Goal: Task Accomplishment & Management: Manage account settings

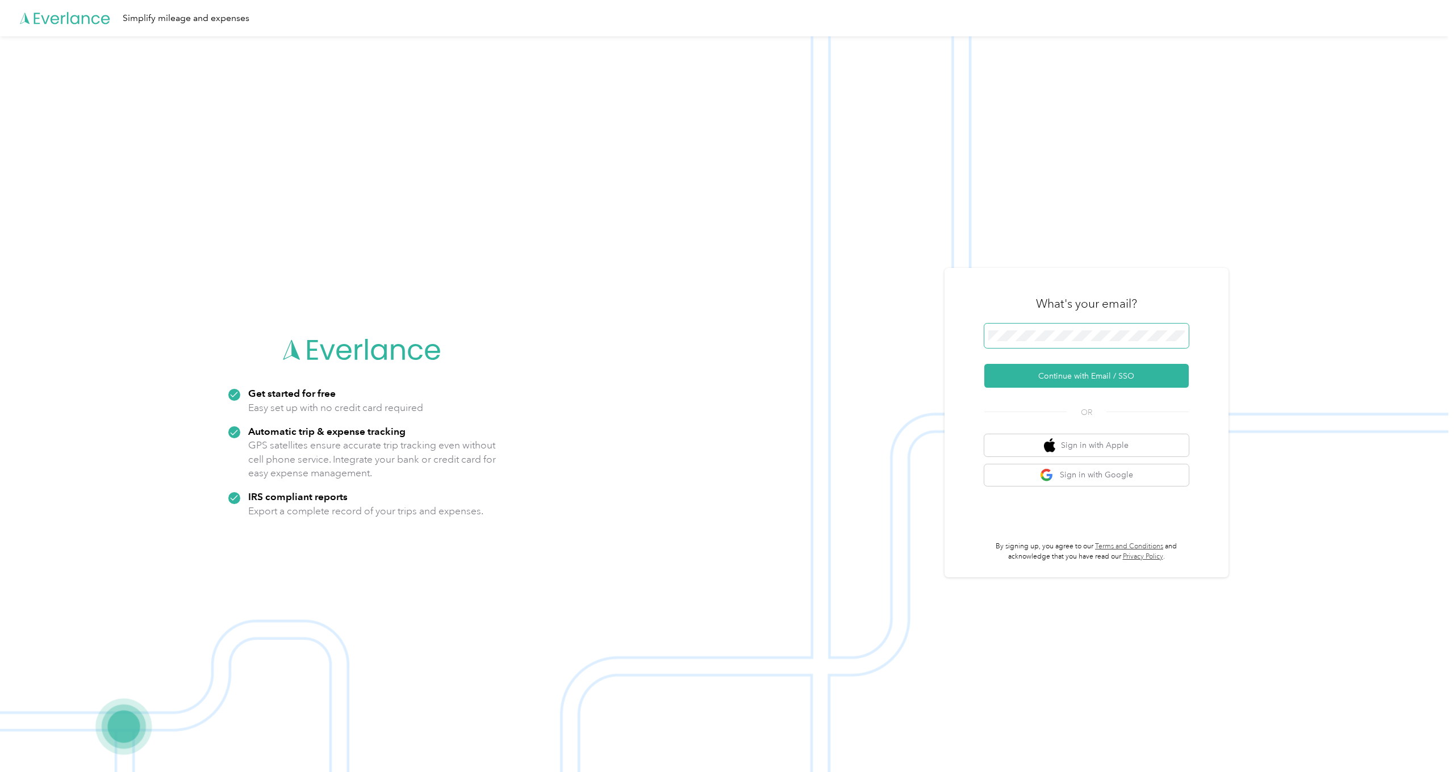
click at [1121, 330] on span at bounding box center [1086, 336] width 204 height 25
click at [1088, 382] on button "Continue with Email / SSO" at bounding box center [1086, 376] width 204 height 24
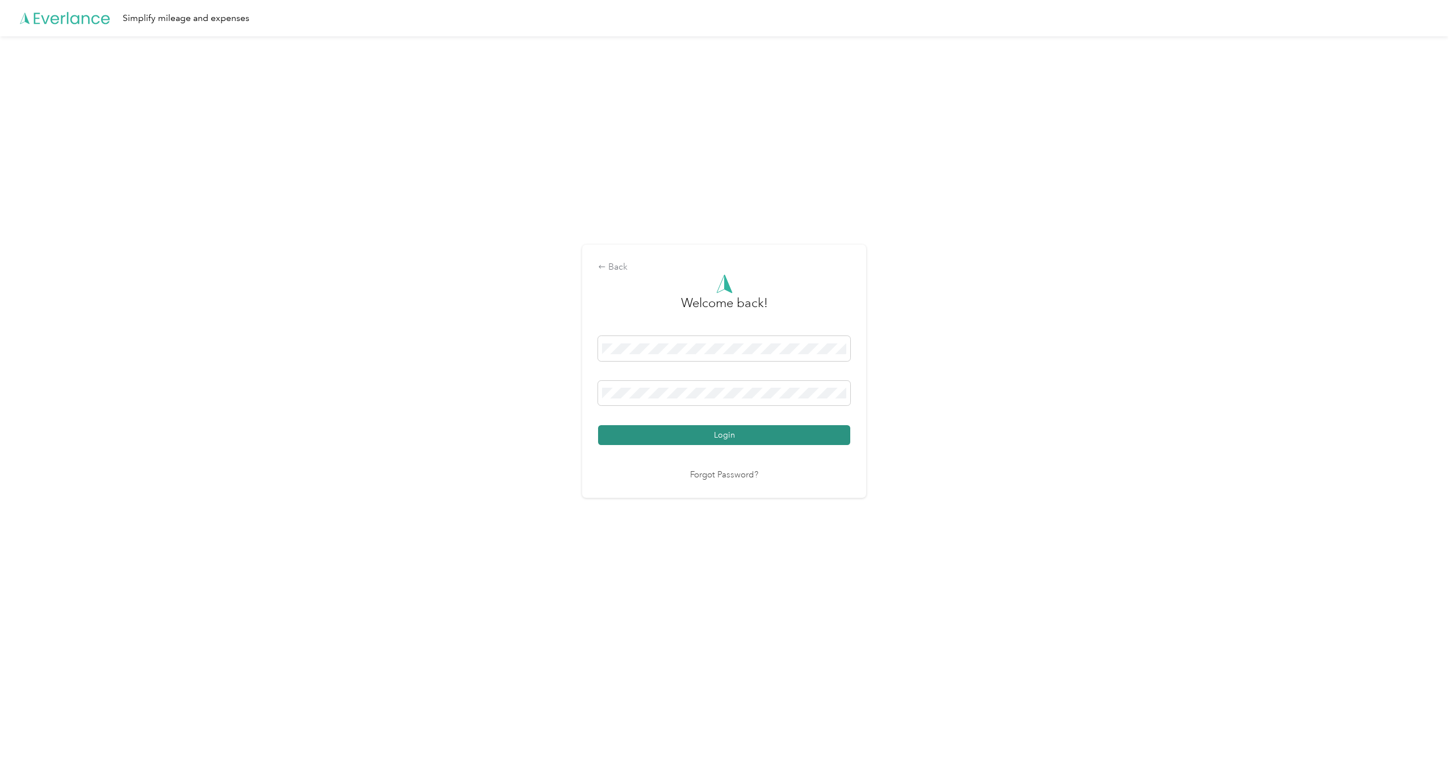
click at [734, 436] on button "Login" at bounding box center [724, 435] width 252 height 20
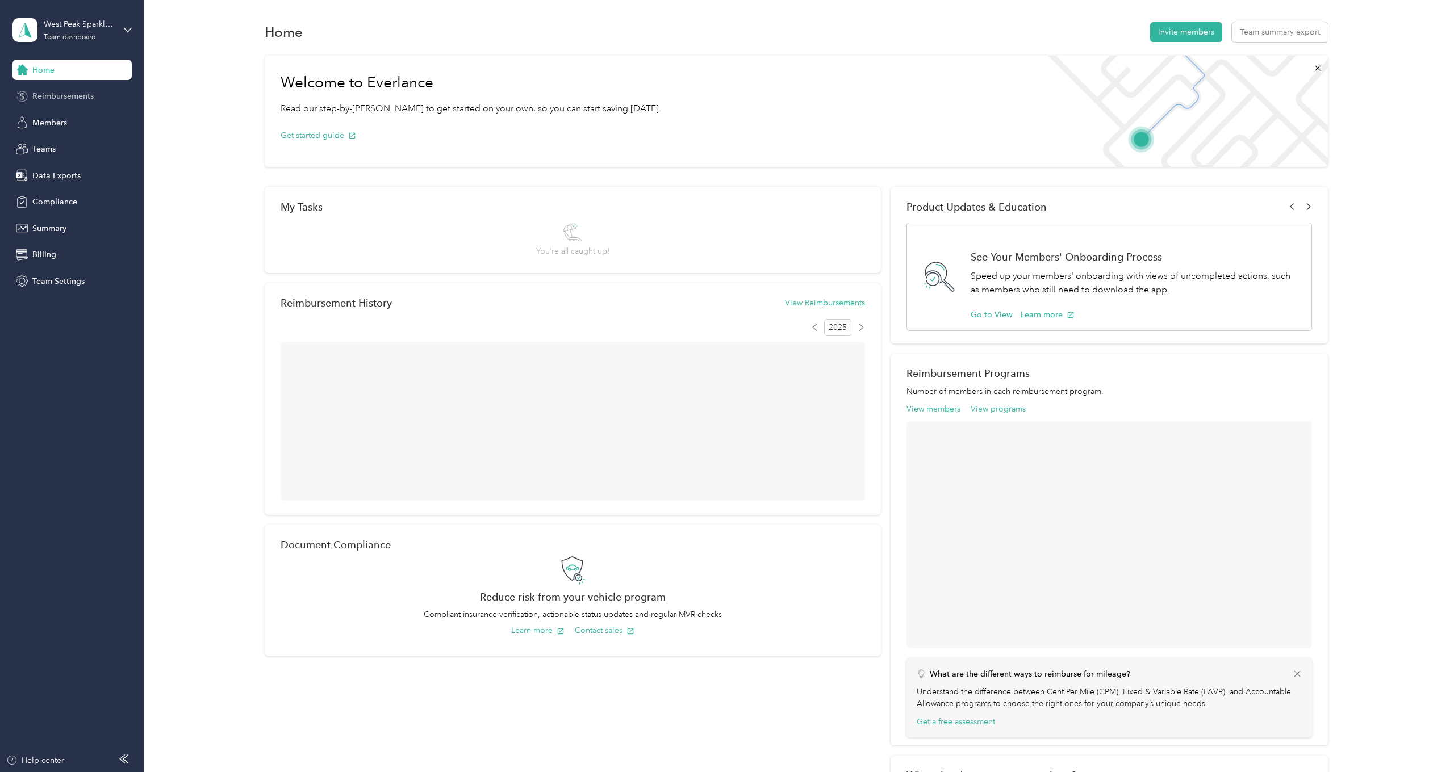
click at [64, 96] on span "Reimbursements" at bounding box center [62, 96] width 61 height 12
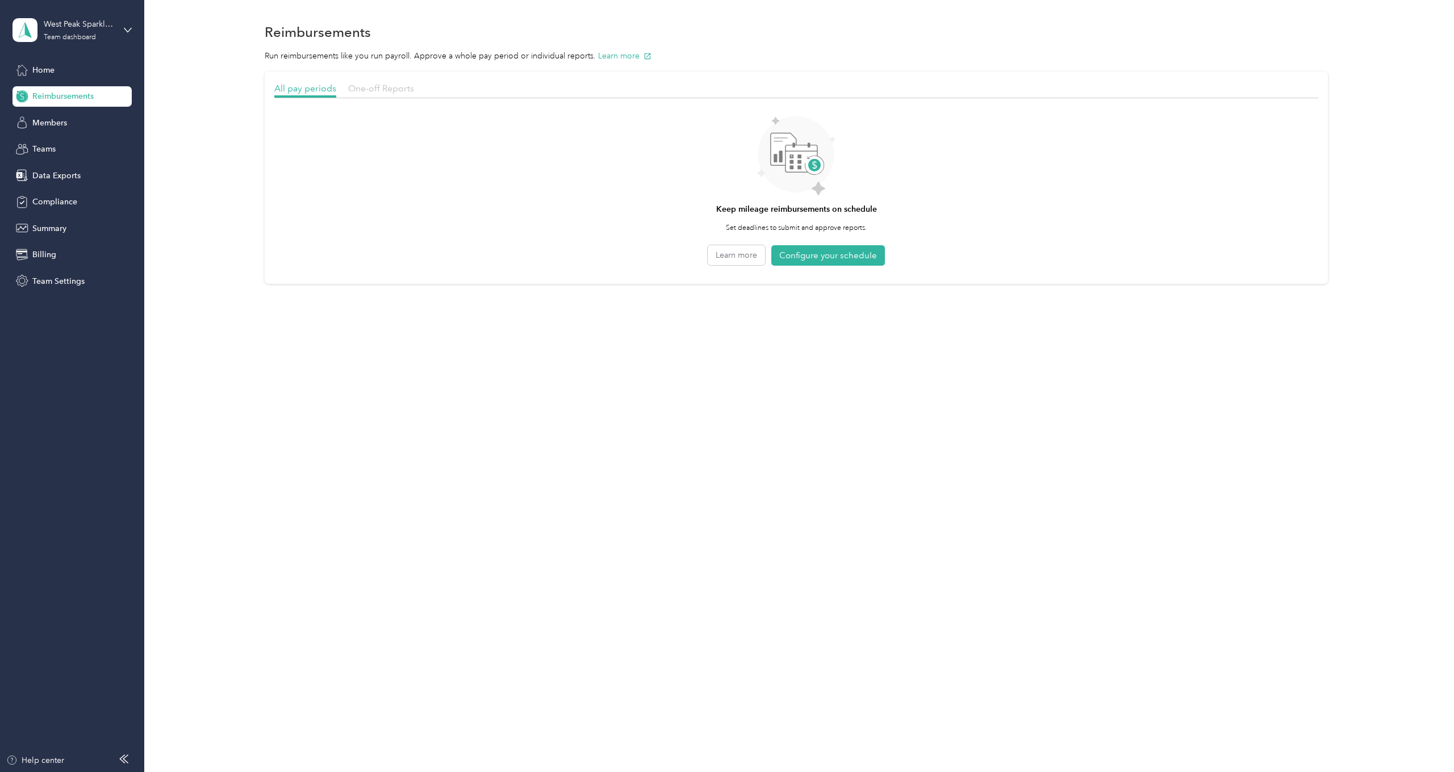
click at [394, 88] on span "One-off Reports" at bounding box center [381, 88] width 66 height 11
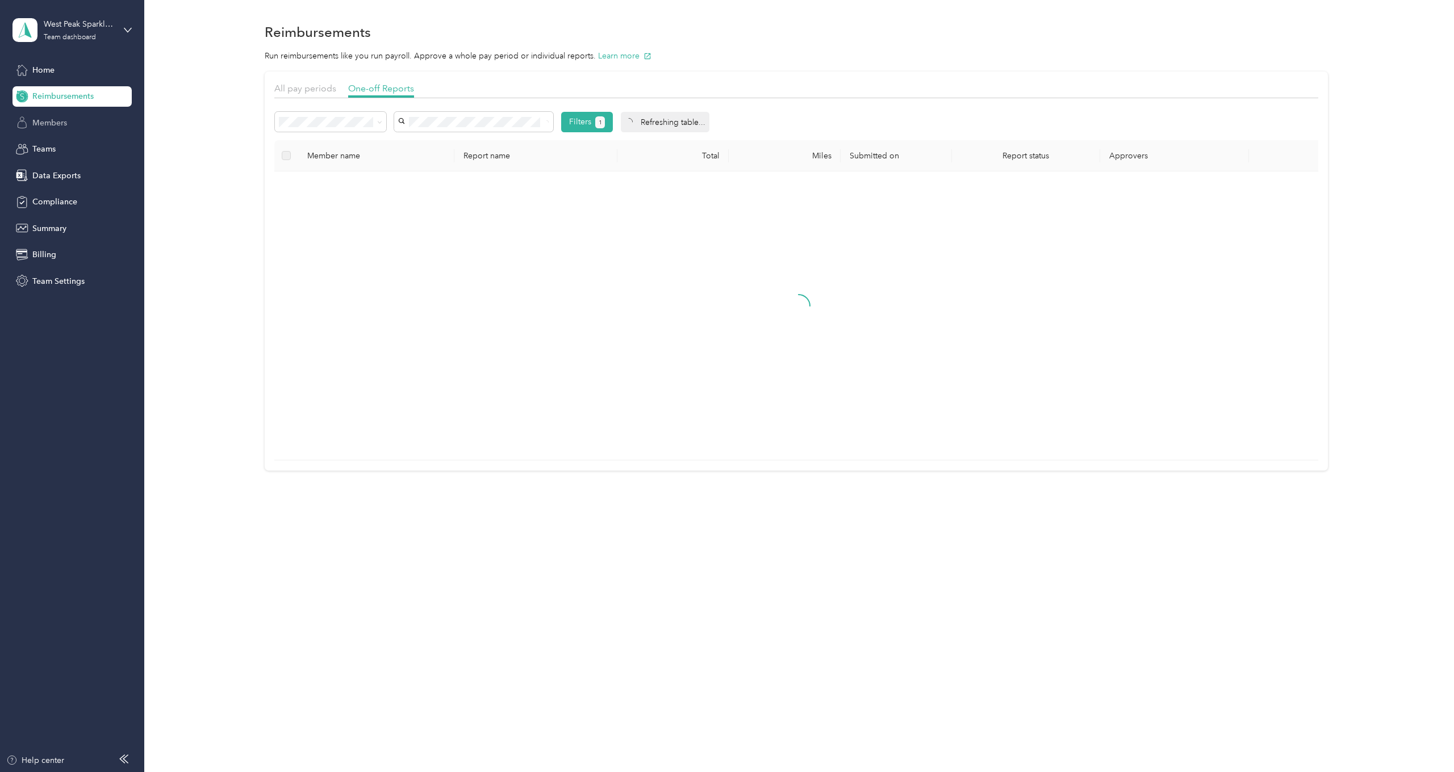
click at [58, 127] on span "Members" at bounding box center [49, 123] width 35 height 12
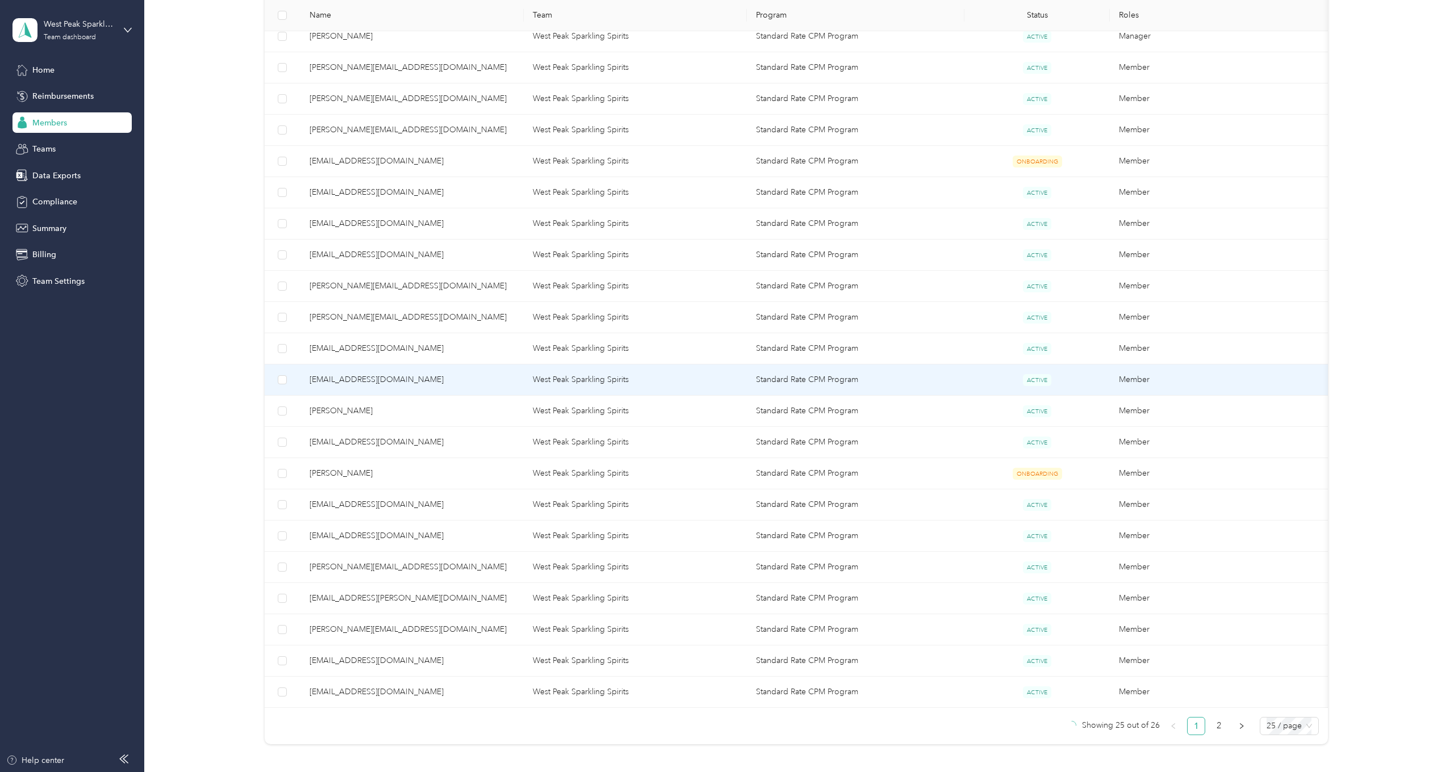
scroll to position [377, 0]
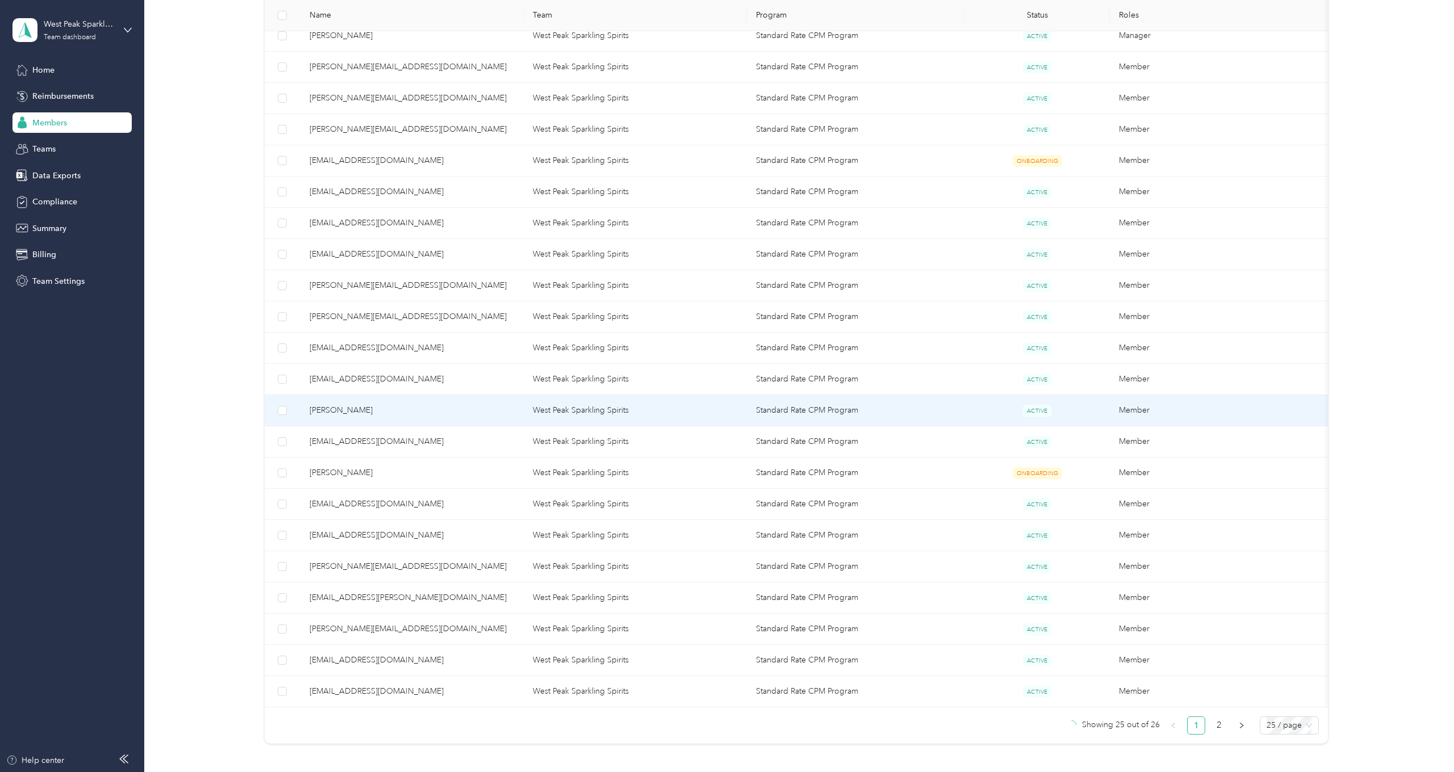
click at [342, 415] on span "[PERSON_NAME]" at bounding box center [412, 410] width 205 height 12
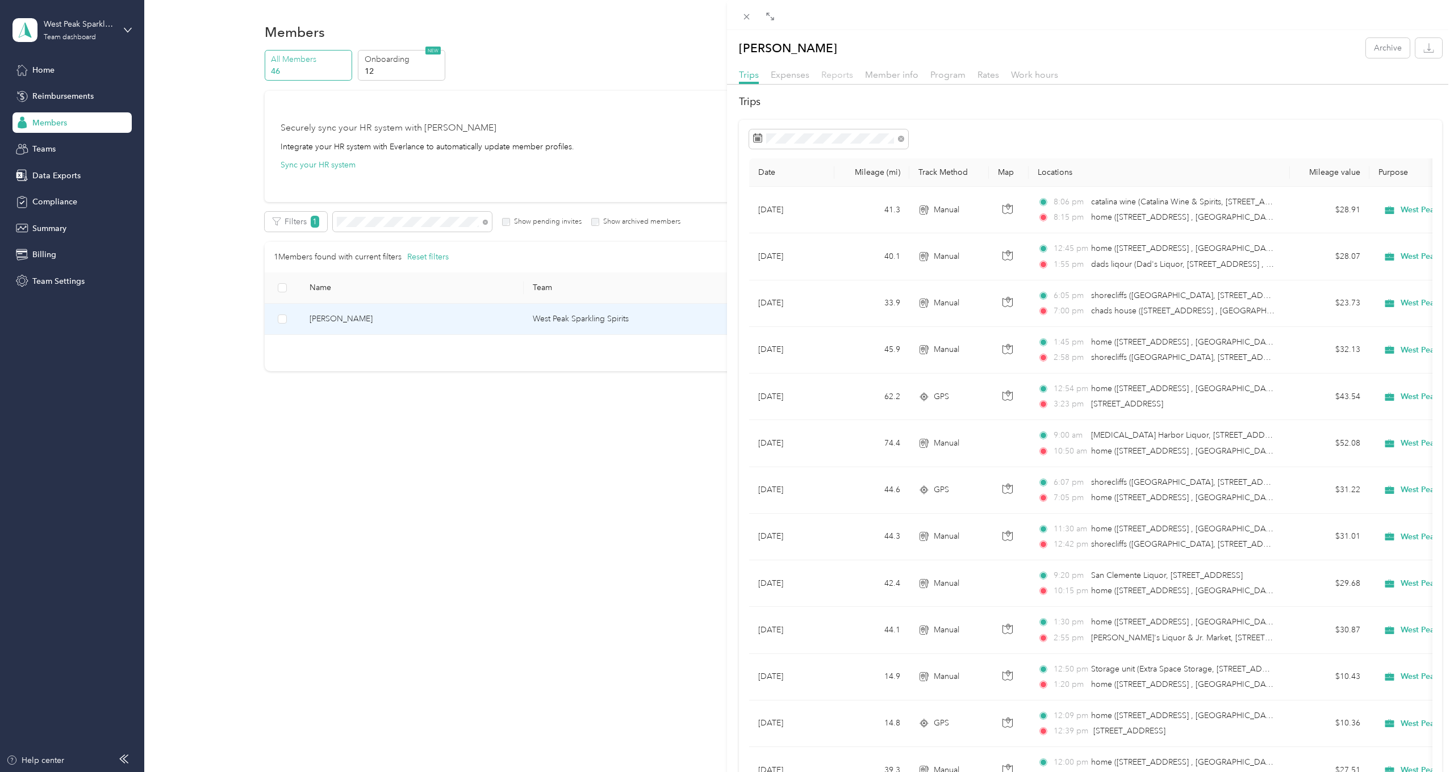
click at [837, 74] on span "Reports" at bounding box center [837, 74] width 32 height 11
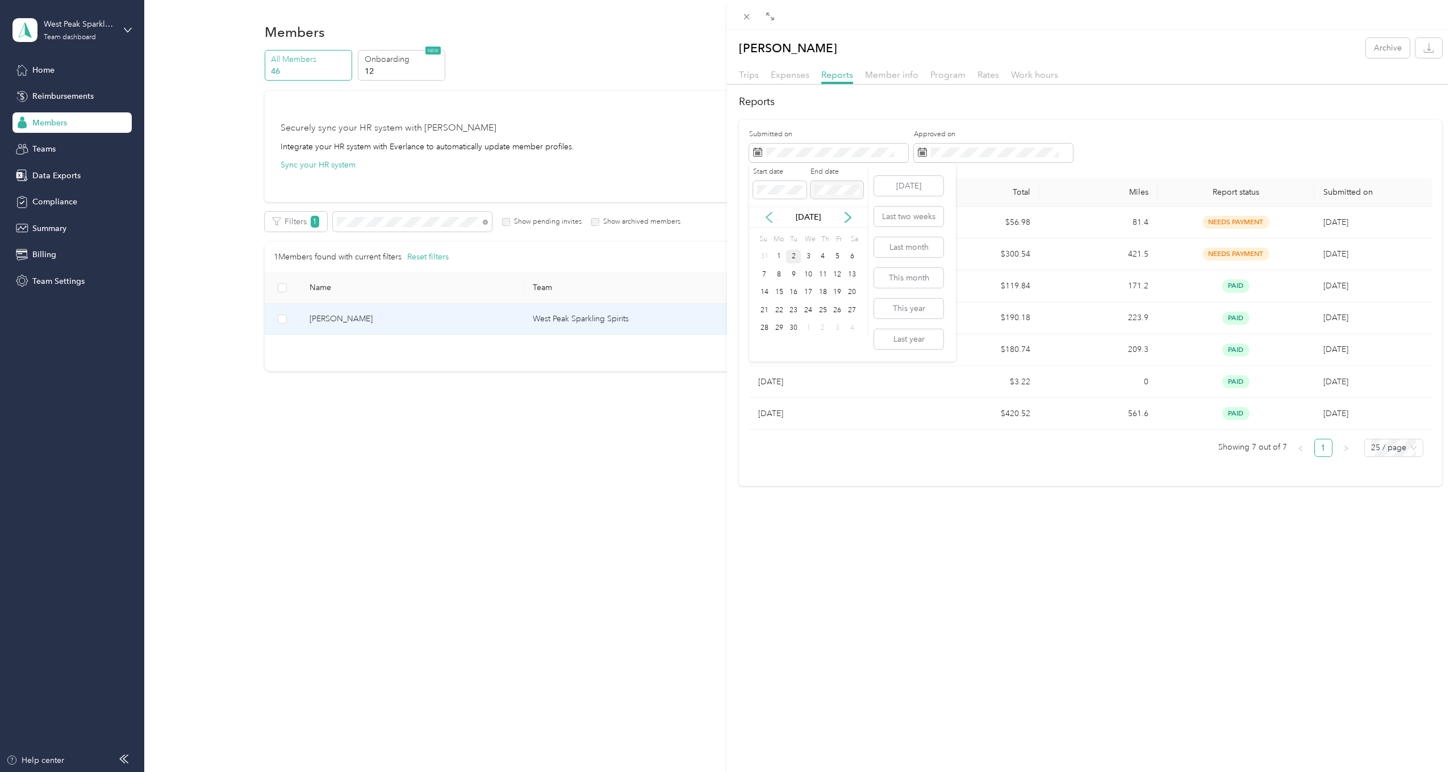
click at [771, 214] on icon at bounding box center [768, 217] width 11 height 11
click at [764, 260] on div "1" at bounding box center [764, 257] width 15 height 14
click at [850, 220] on icon at bounding box center [847, 217] width 11 height 11
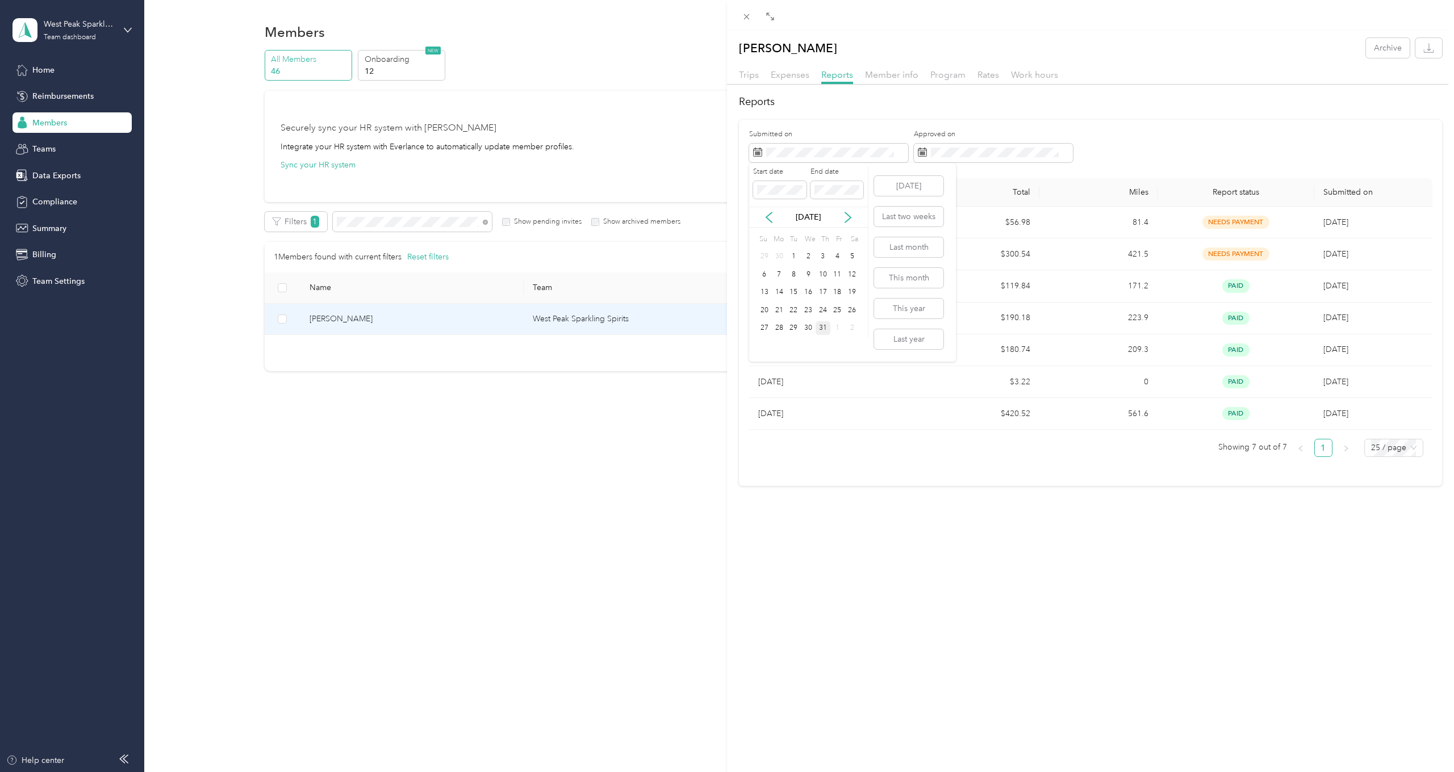
click at [823, 326] on div "31" at bounding box center [823, 328] width 15 height 14
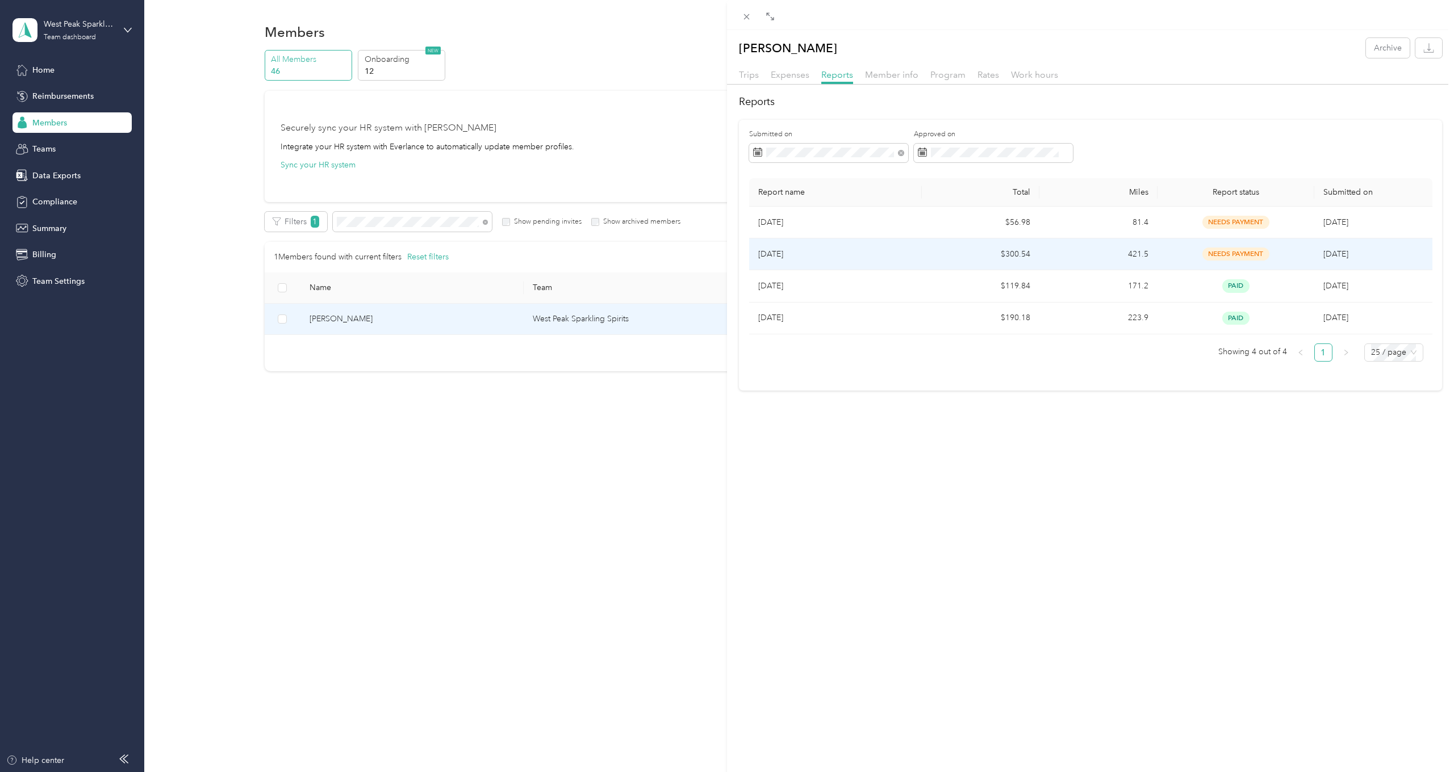
click at [1011, 248] on td "$300.54" at bounding box center [981, 255] width 118 height 32
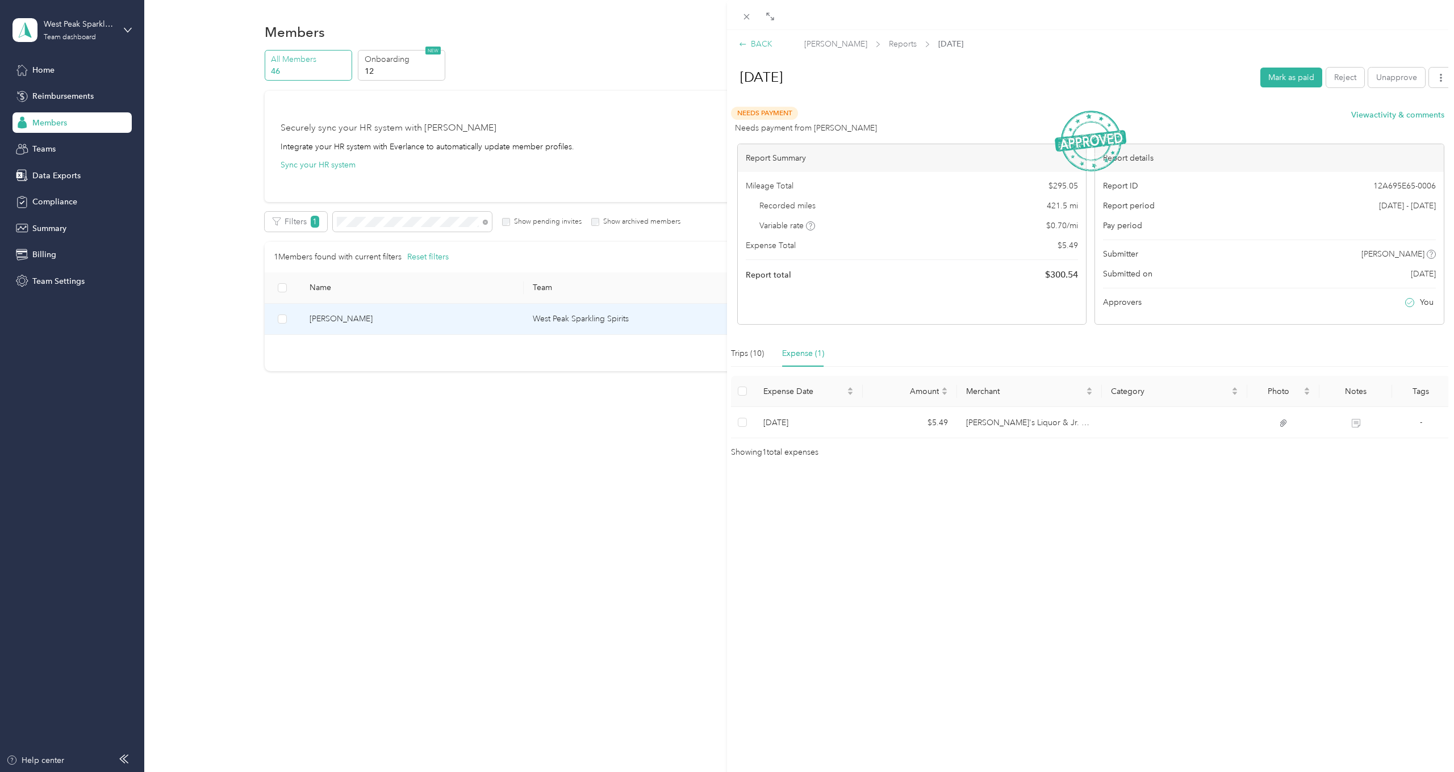
click at [747, 40] on icon at bounding box center [743, 44] width 8 height 8
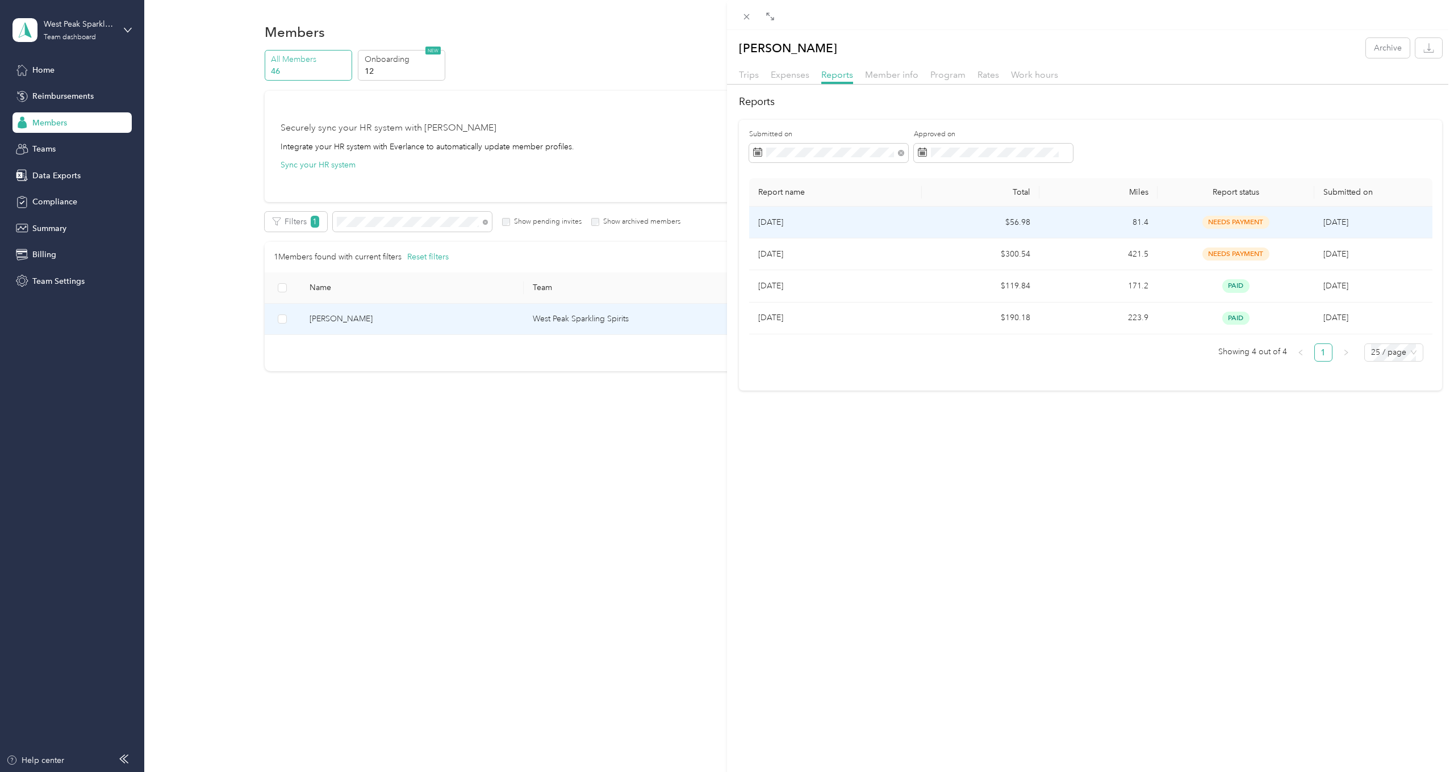
click at [975, 222] on td "$56.98" at bounding box center [981, 223] width 118 height 32
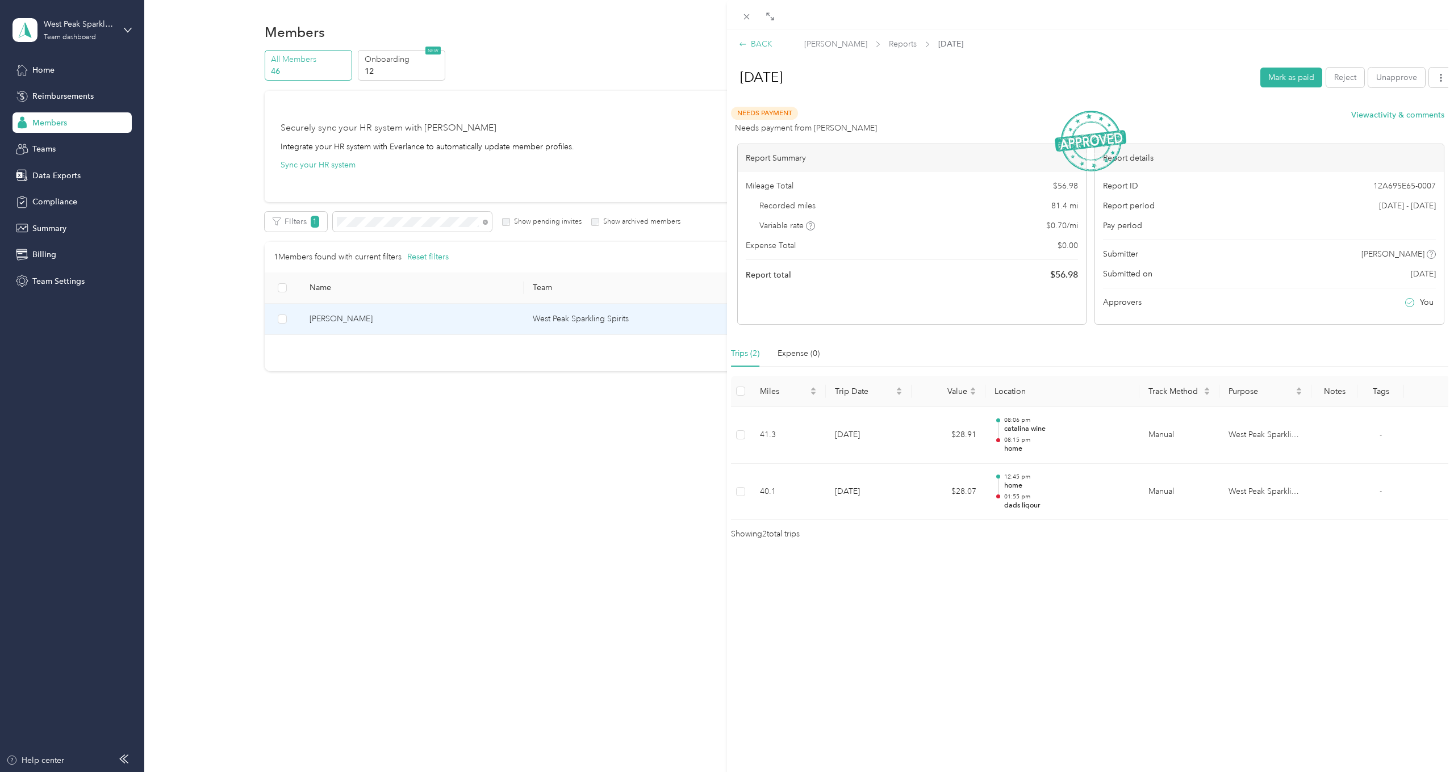
click at [758, 43] on div "BACK" at bounding box center [756, 44] width 34 height 12
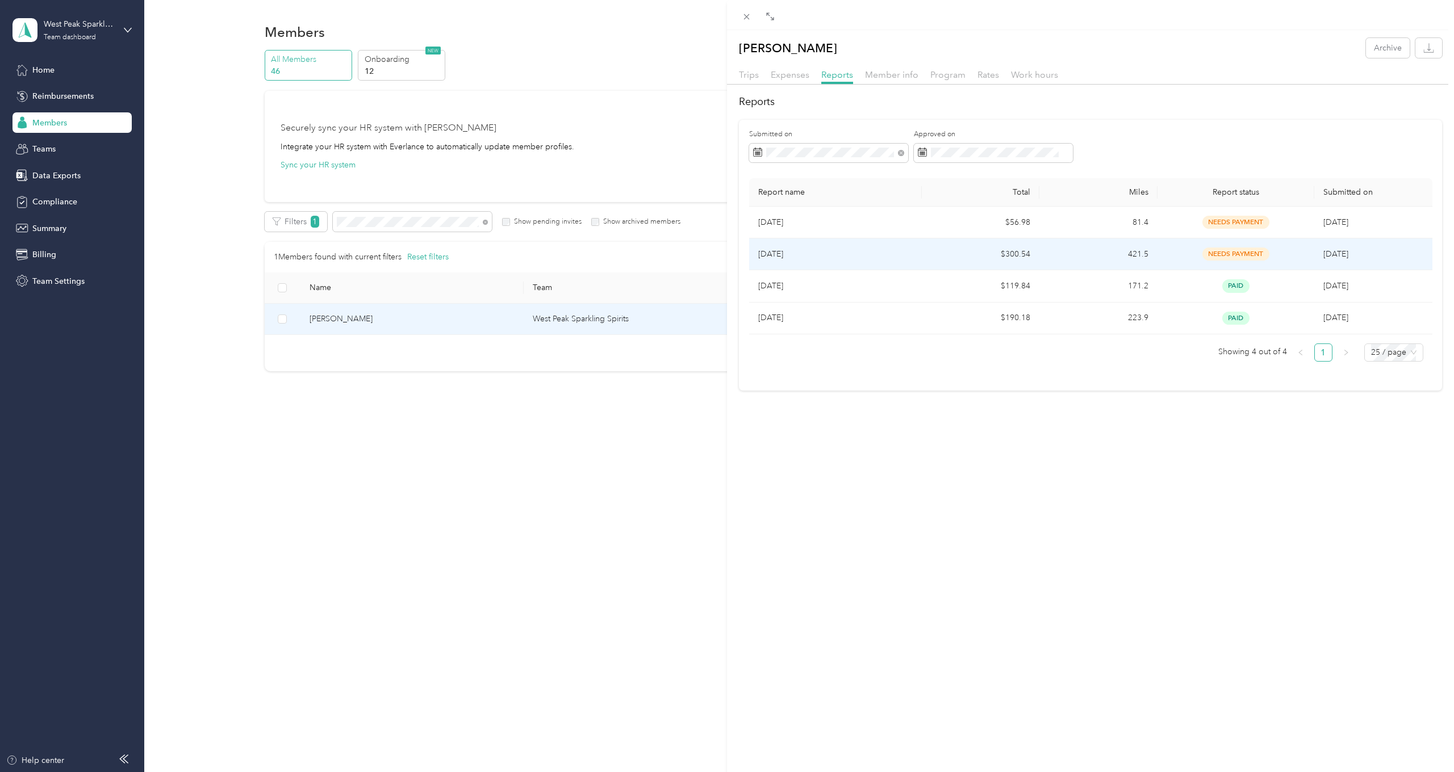
click at [876, 258] on p "[DATE]" at bounding box center [835, 254] width 154 height 12
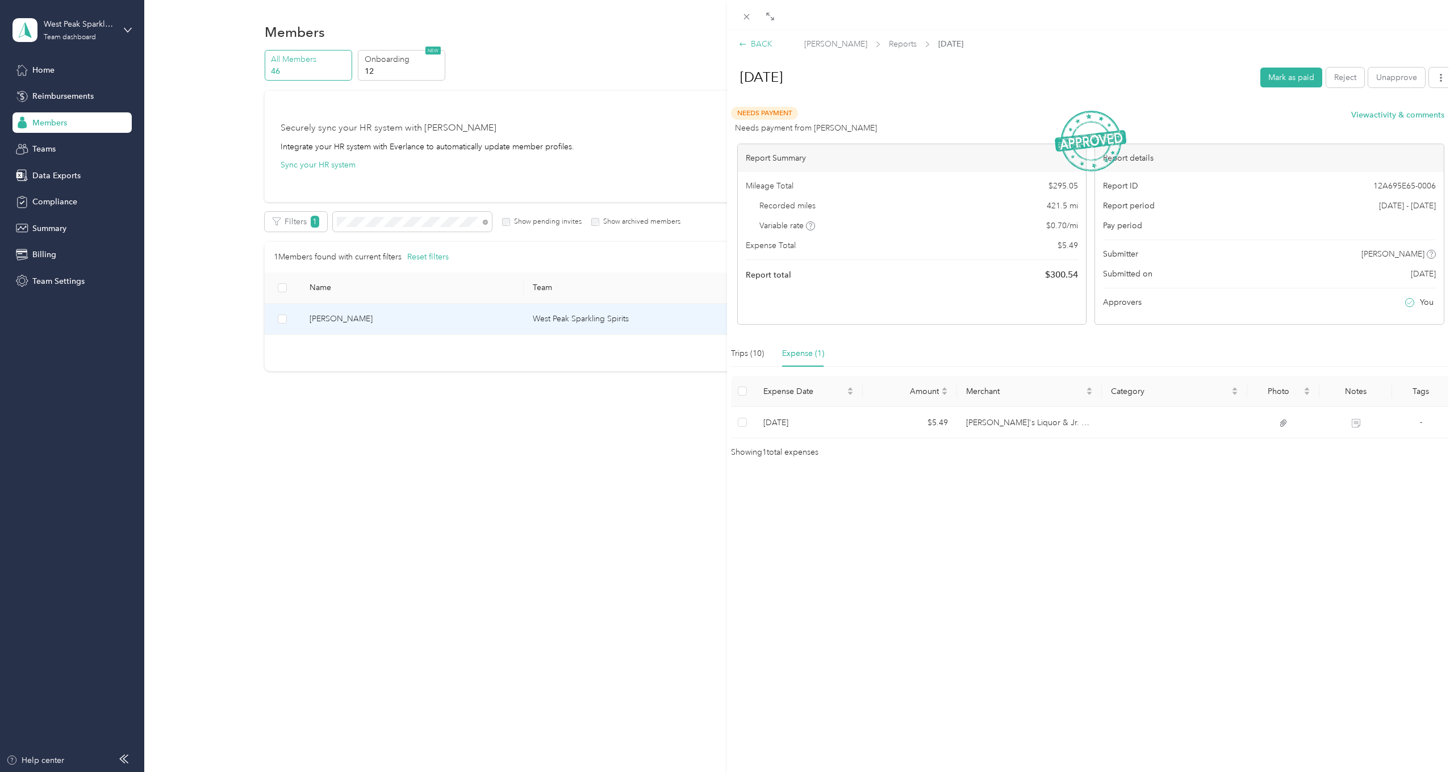
click at [752, 43] on div "BACK" at bounding box center [756, 44] width 34 height 12
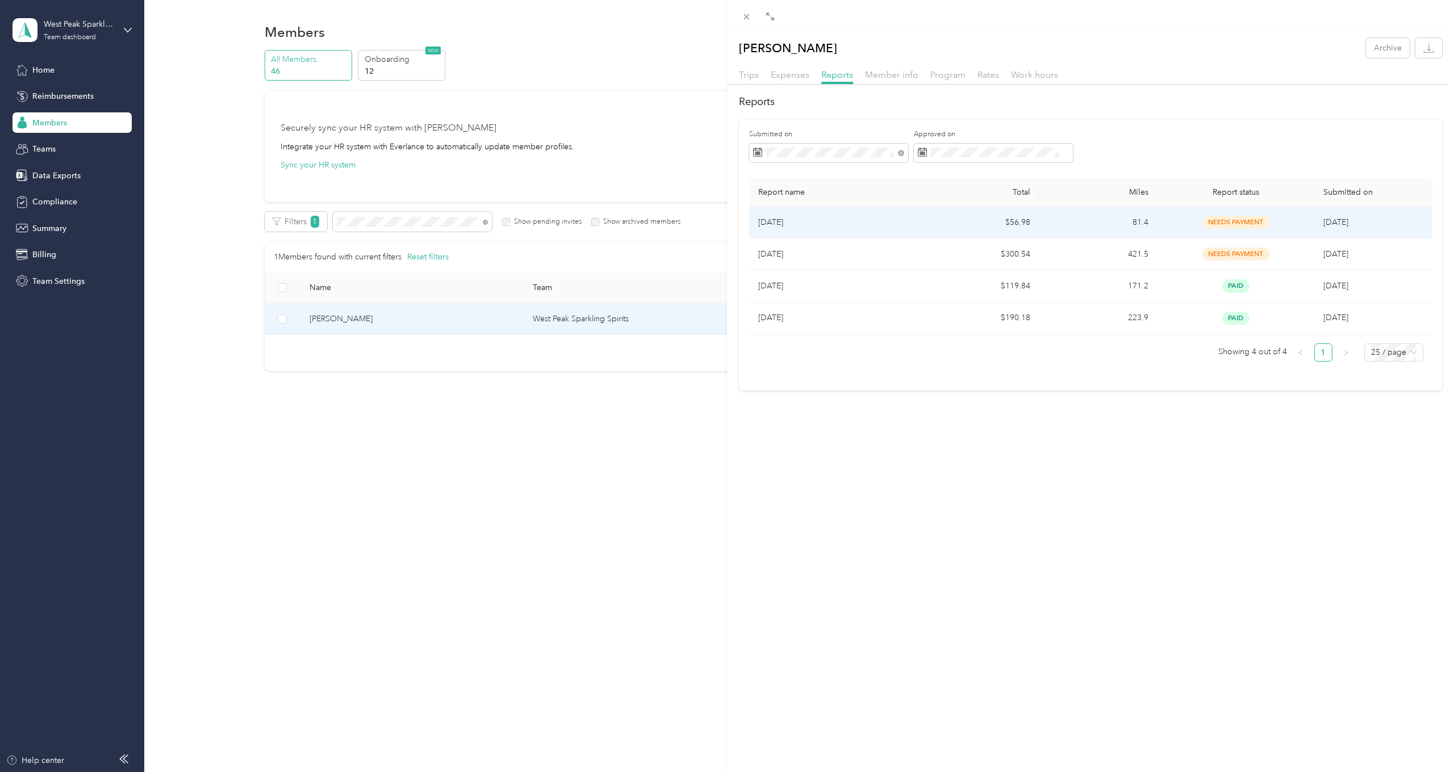
click at [1049, 221] on td "81.4" at bounding box center [1098, 223] width 118 height 32
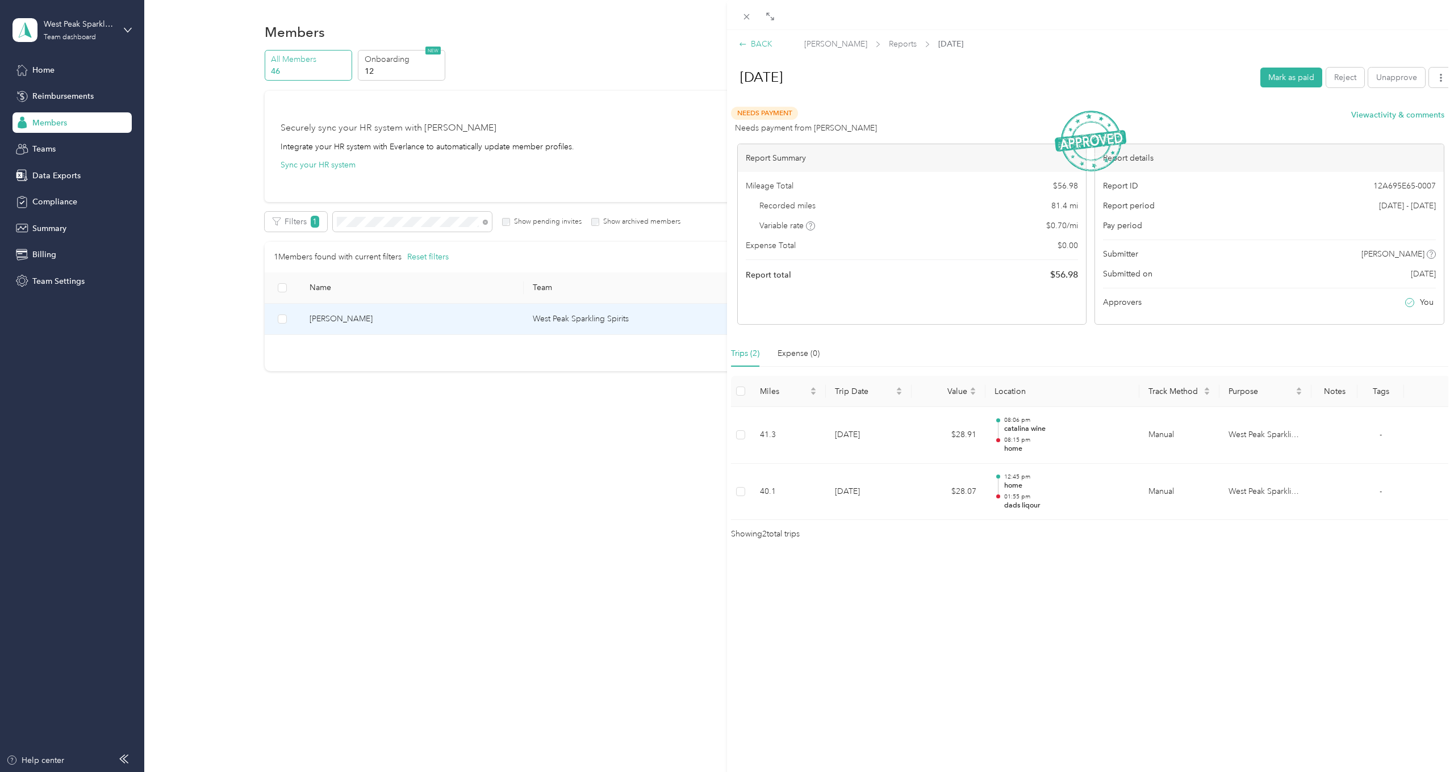
click at [760, 41] on div "BACK" at bounding box center [756, 44] width 34 height 12
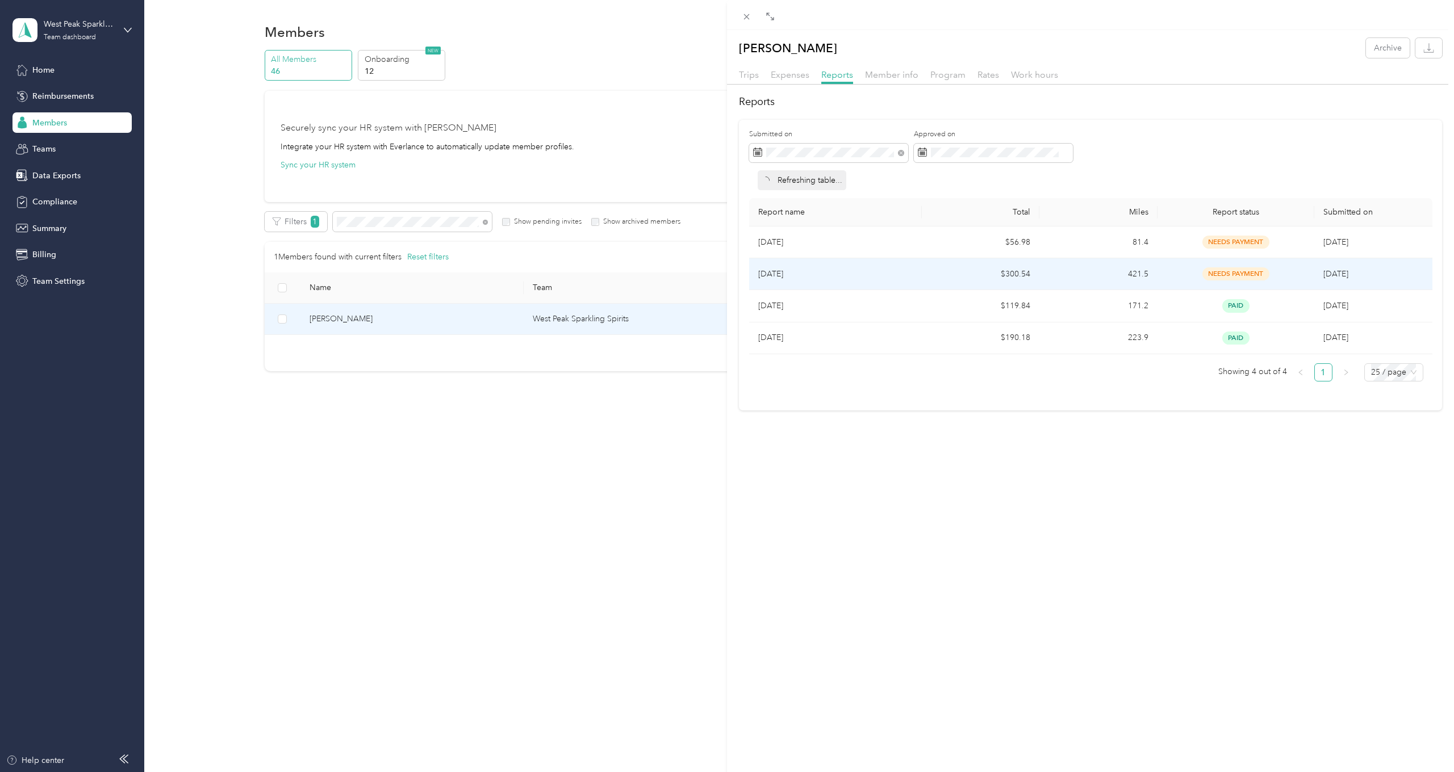
click at [778, 277] on p "[DATE]" at bounding box center [835, 274] width 154 height 12
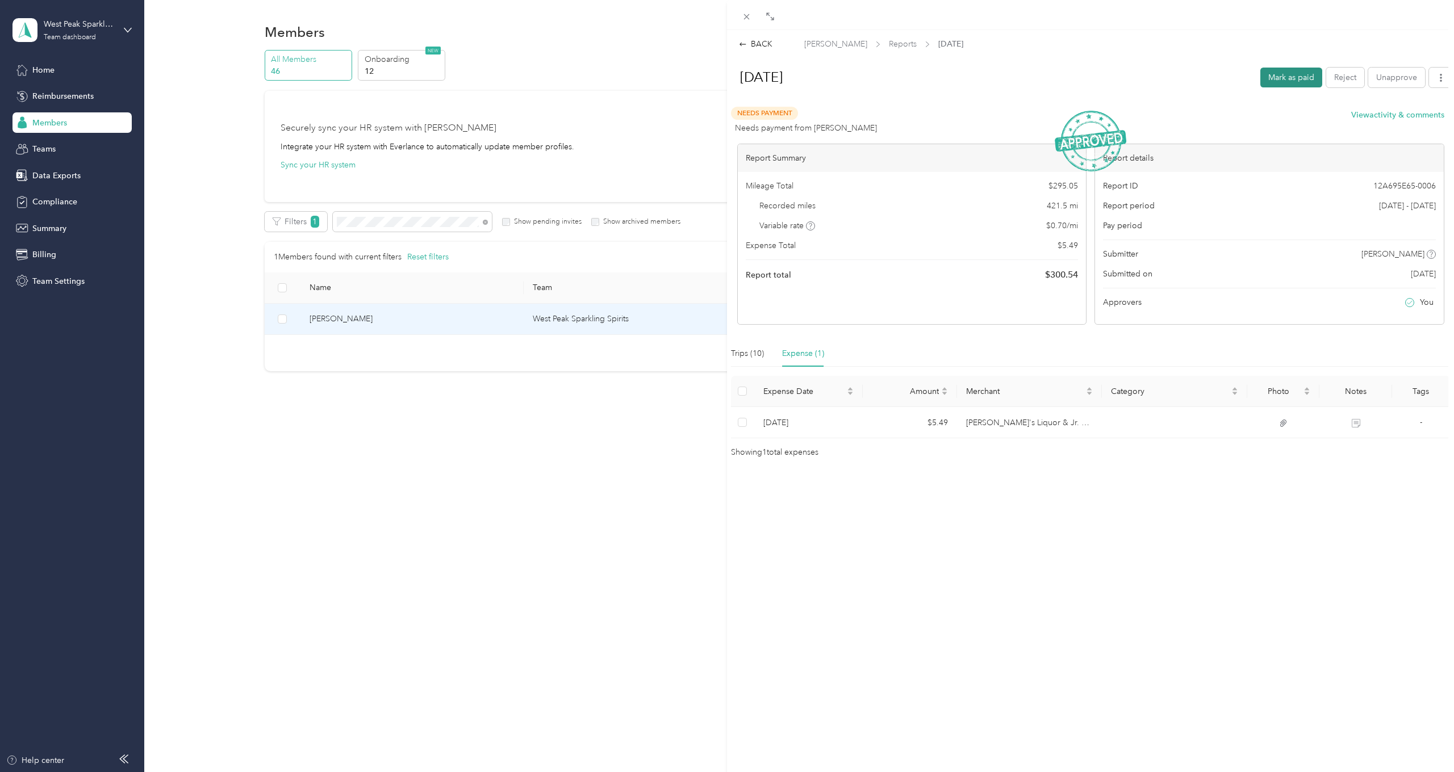
click at [1294, 78] on button "Mark as paid" at bounding box center [1291, 78] width 62 height 20
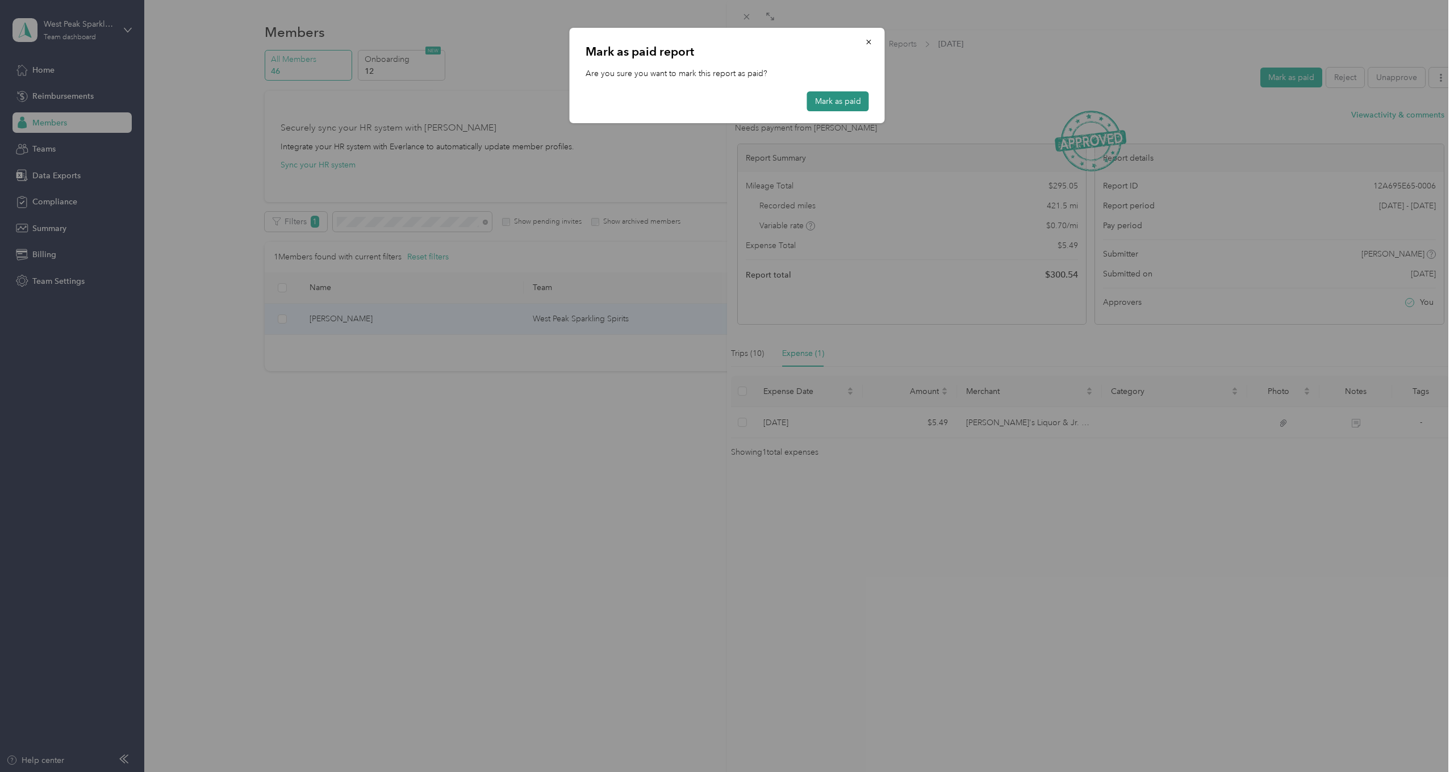
click at [821, 104] on button "Mark as paid" at bounding box center [838, 101] width 62 height 20
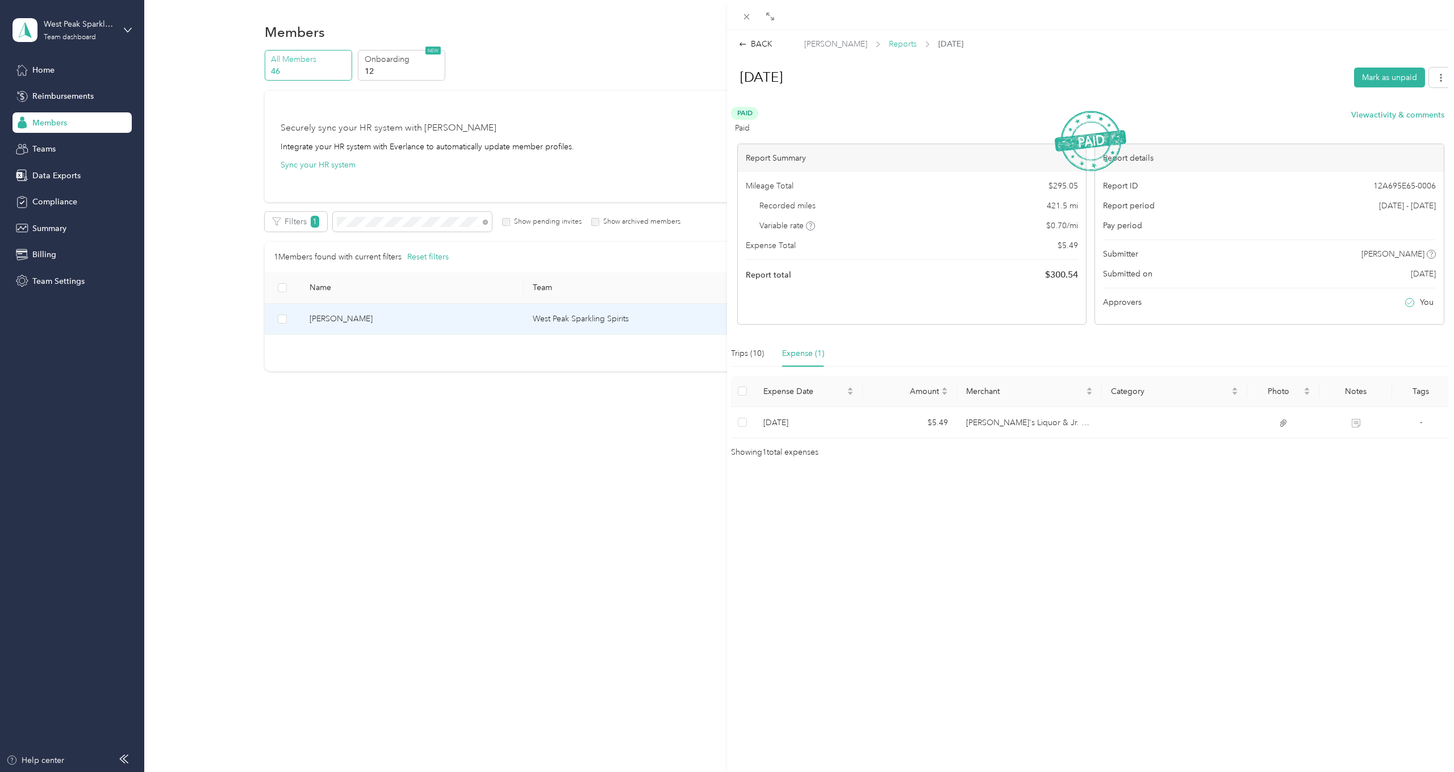
click at [893, 44] on span "Reports" at bounding box center [903, 44] width 28 height 12
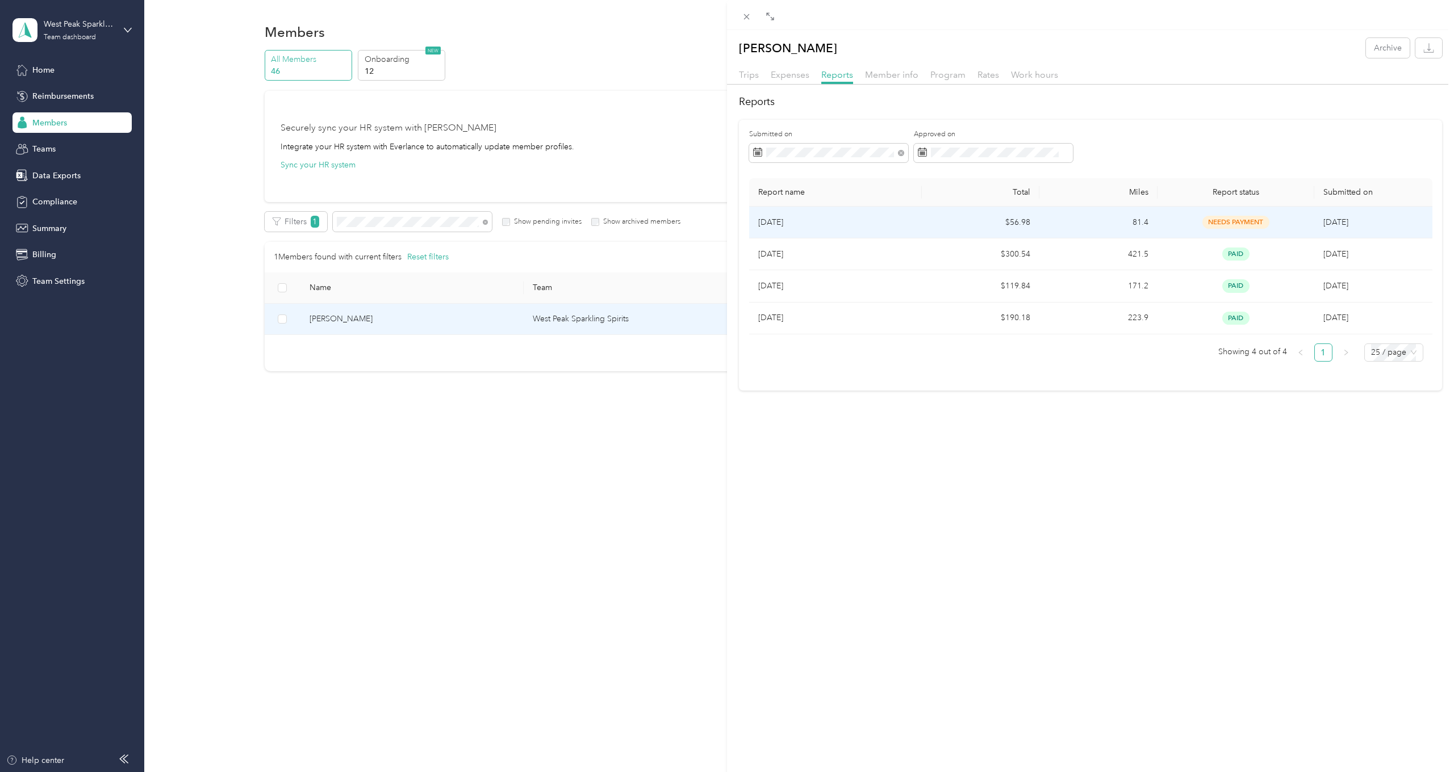
click at [1067, 214] on td "81.4" at bounding box center [1098, 223] width 118 height 32
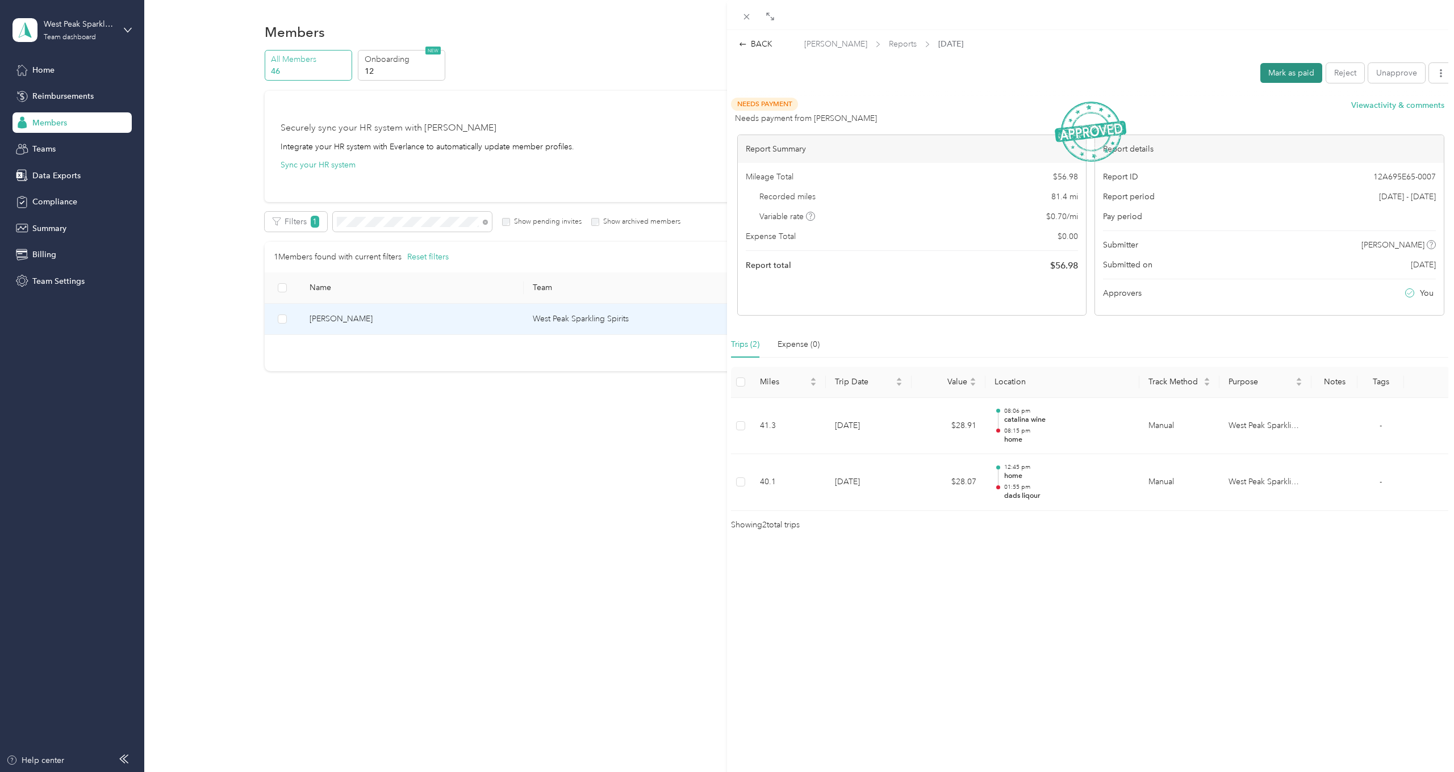
click at [1283, 73] on button "Mark as paid" at bounding box center [1291, 73] width 62 height 20
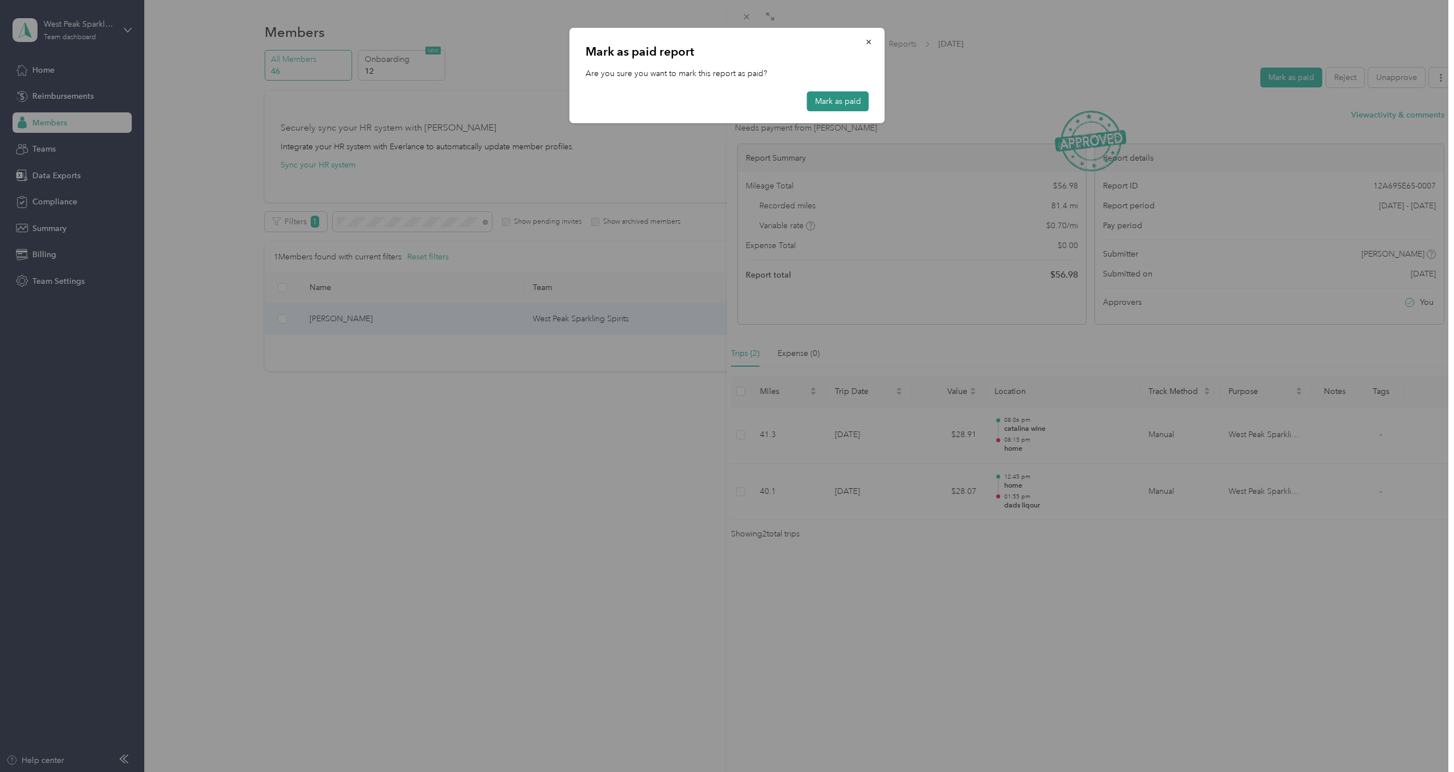
click at [841, 95] on button "Mark as paid" at bounding box center [838, 101] width 62 height 20
